Goal: Browse casually

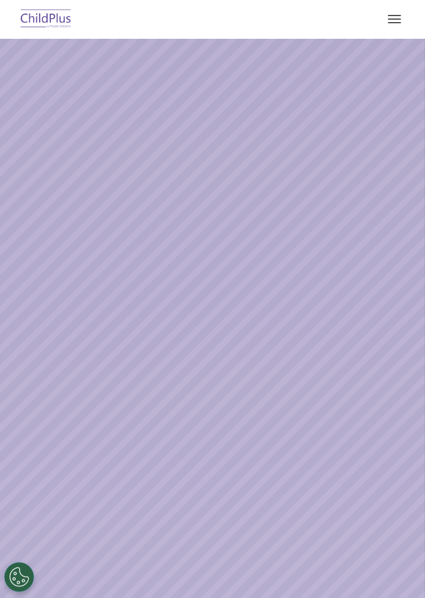
select select "MEDIUM"
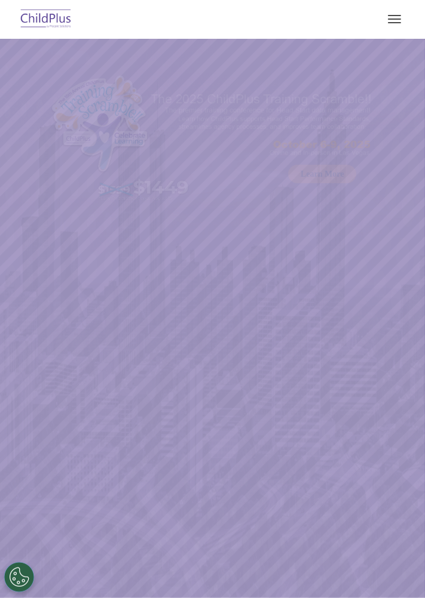
select select "MEDIUM"
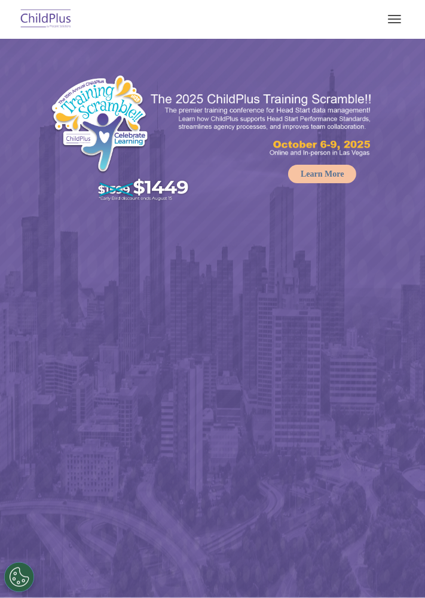
select select "MEDIUM"
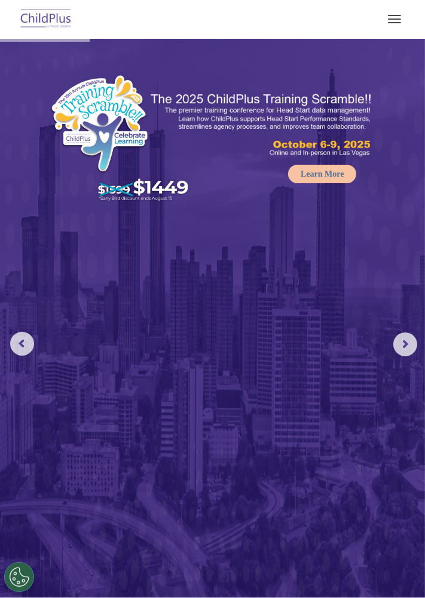
click at [400, 16] on button "button" at bounding box center [394, 19] width 25 height 19
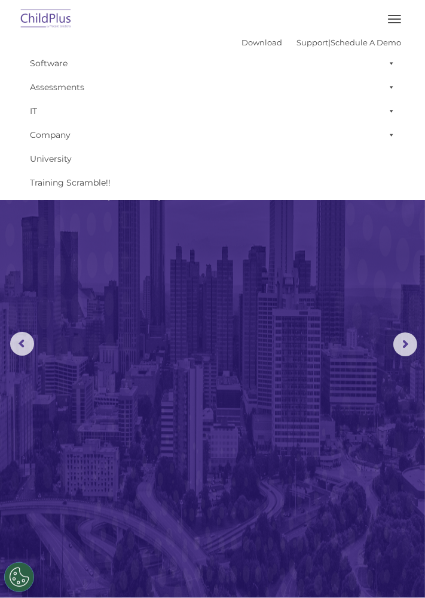
click at [402, 16] on button "button" at bounding box center [394, 19] width 25 height 19
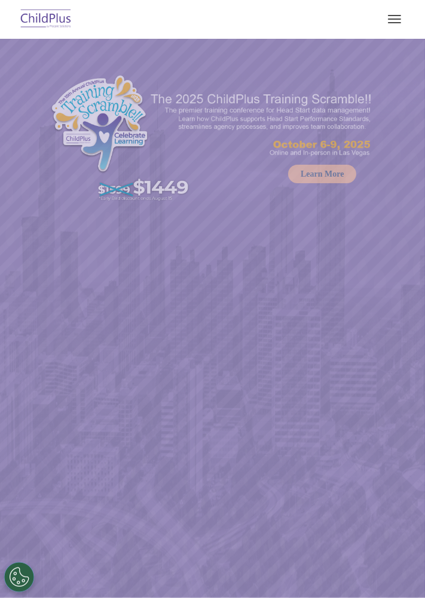
select select "MEDIUM"
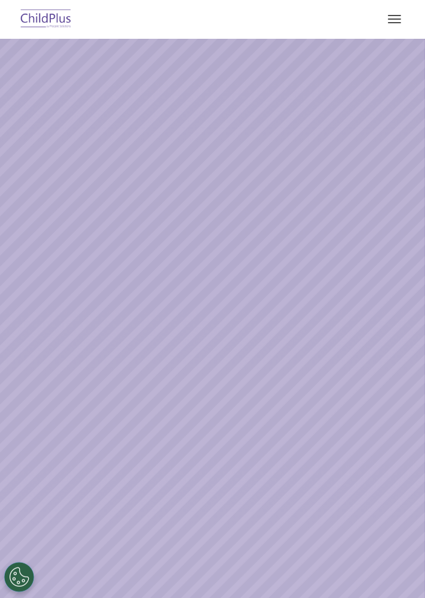
select select "MEDIUM"
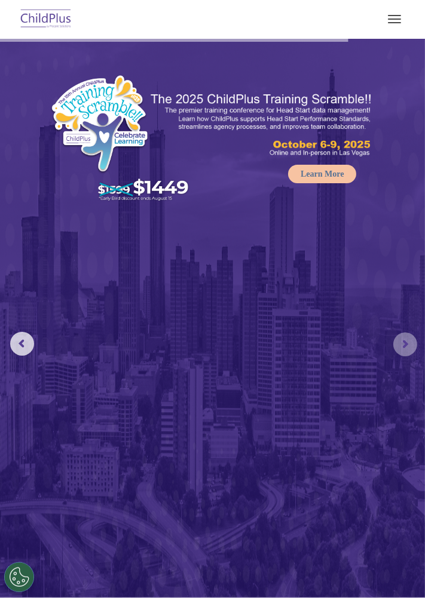
click at [404, 349] on rs-arrow at bounding box center [405, 345] width 24 height 24
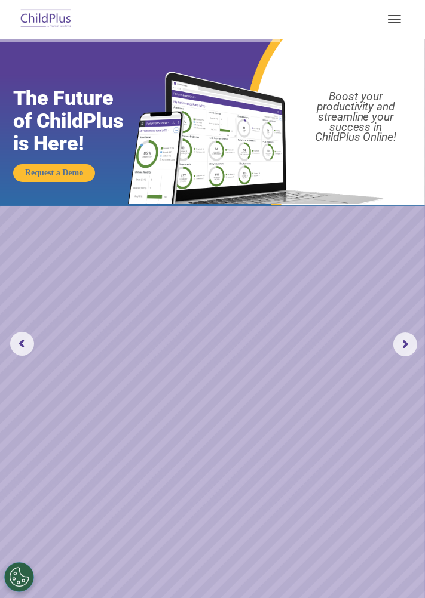
click at [48, 22] on img at bounding box center [46, 19] width 56 height 28
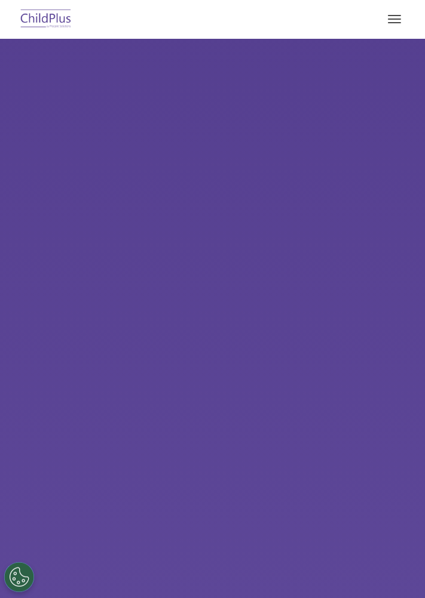
select select "MEDIUM"
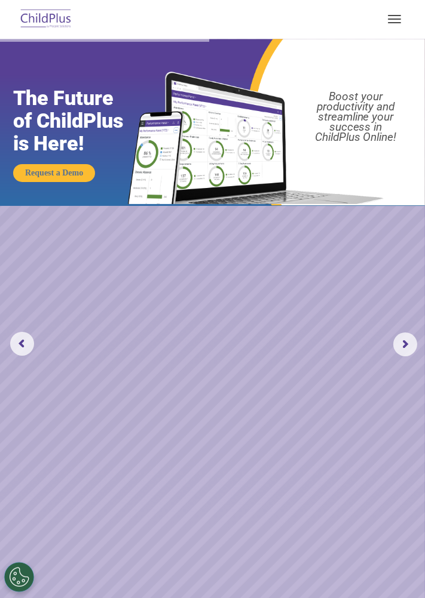
click at [400, 341] on rs-arrow at bounding box center [405, 345] width 24 height 24
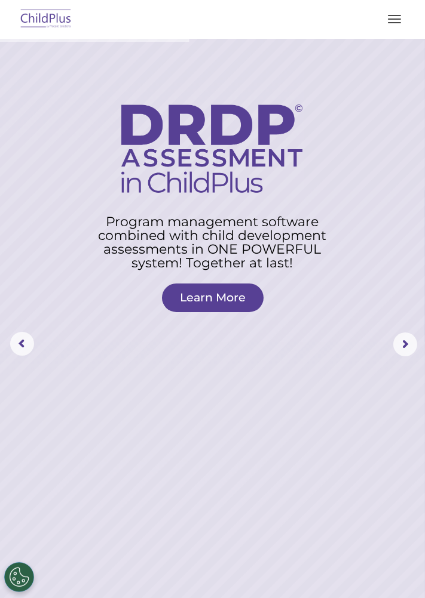
click at [390, 24] on button "button" at bounding box center [394, 19] width 25 height 19
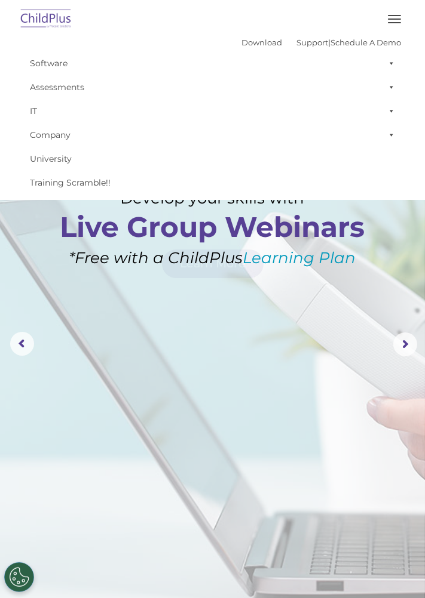
click at [39, 26] on img at bounding box center [46, 19] width 56 height 28
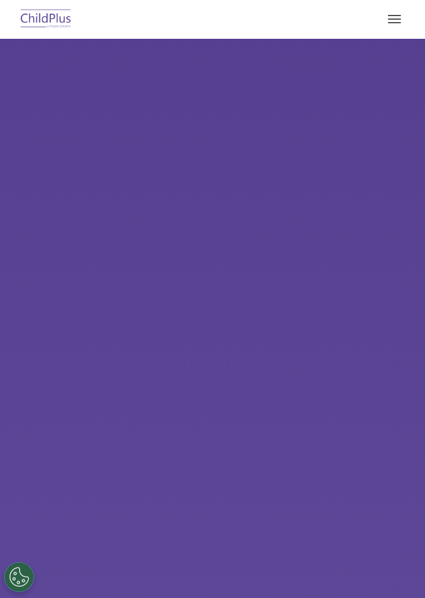
select select "MEDIUM"
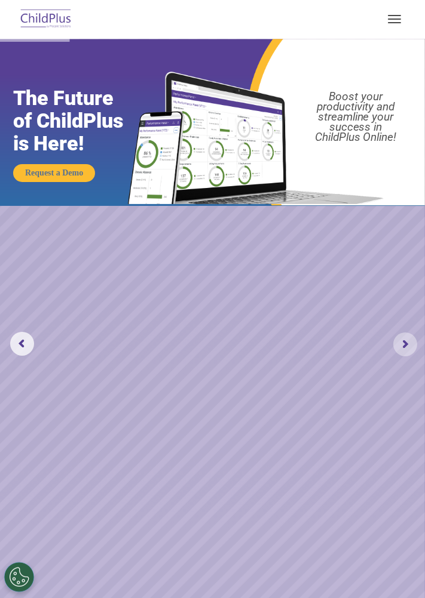
click at [406, 350] on rs-arrow at bounding box center [405, 345] width 24 height 24
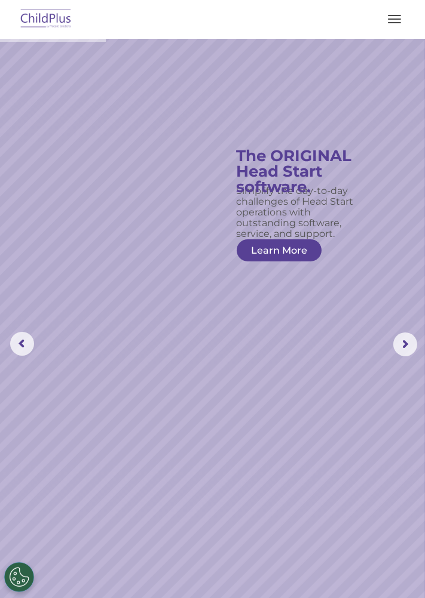
click at [45, 24] on img at bounding box center [46, 19] width 56 height 28
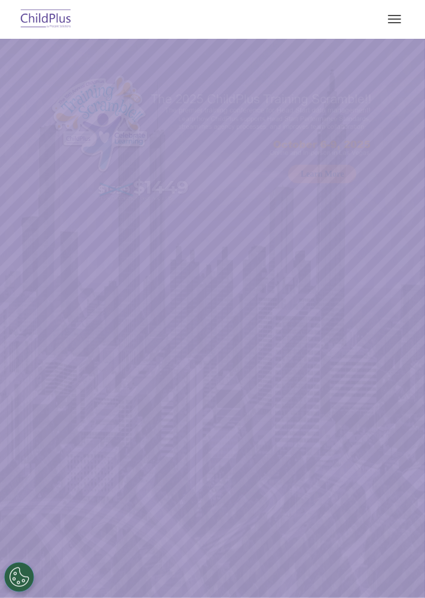
select select "MEDIUM"
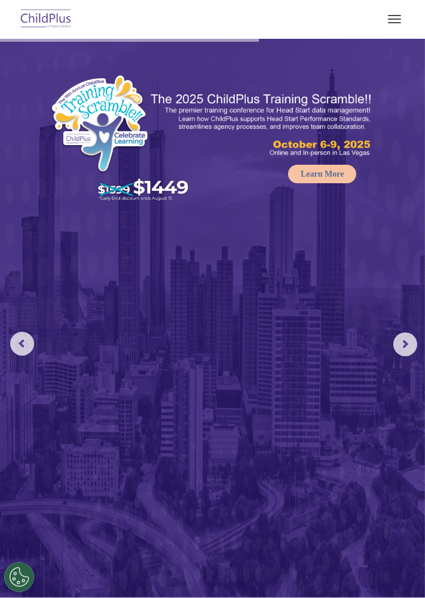
click at [400, 352] on rs-arrow at bounding box center [405, 345] width 24 height 24
